Goal: Find specific page/section: Find specific page/section

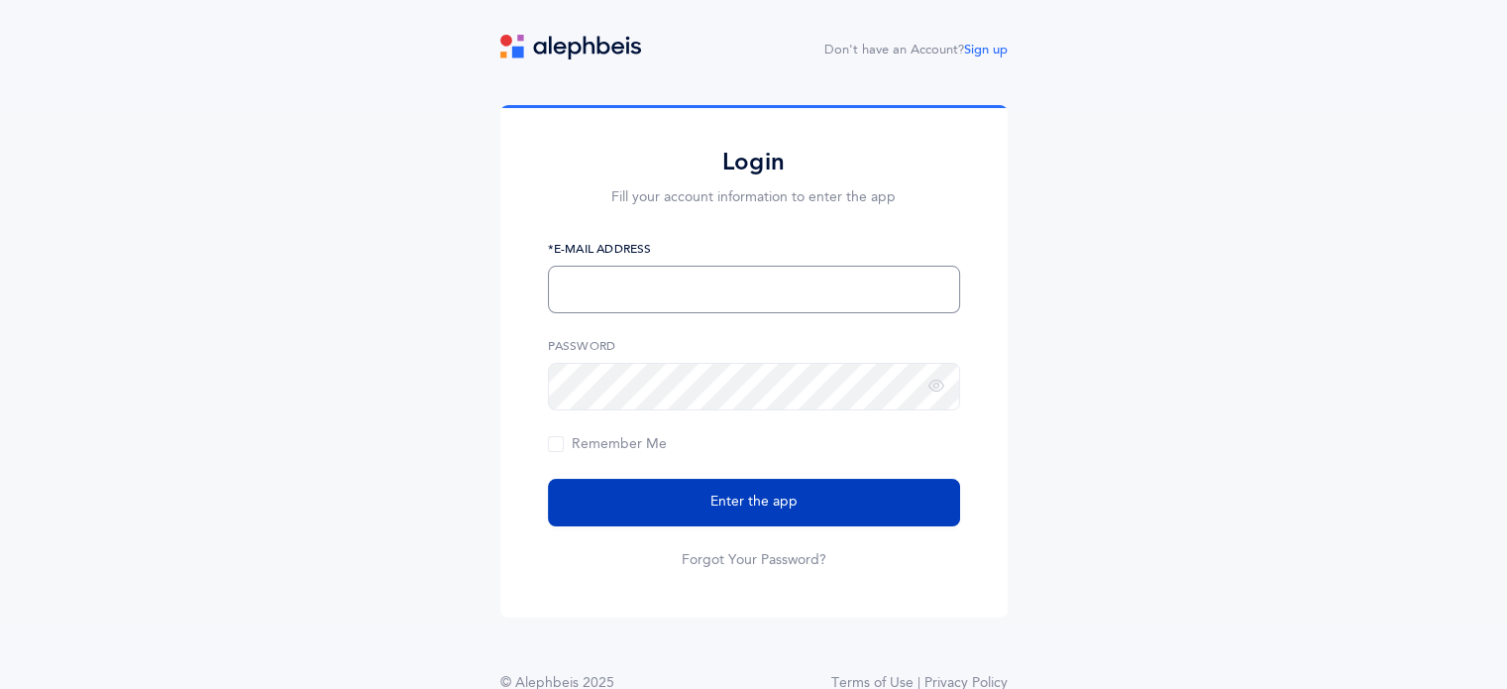
type input "[EMAIL_ADDRESS][PERSON_NAME][DOMAIN_NAME]"
click at [756, 509] on span "Enter the app" at bounding box center [753, 501] width 87 height 21
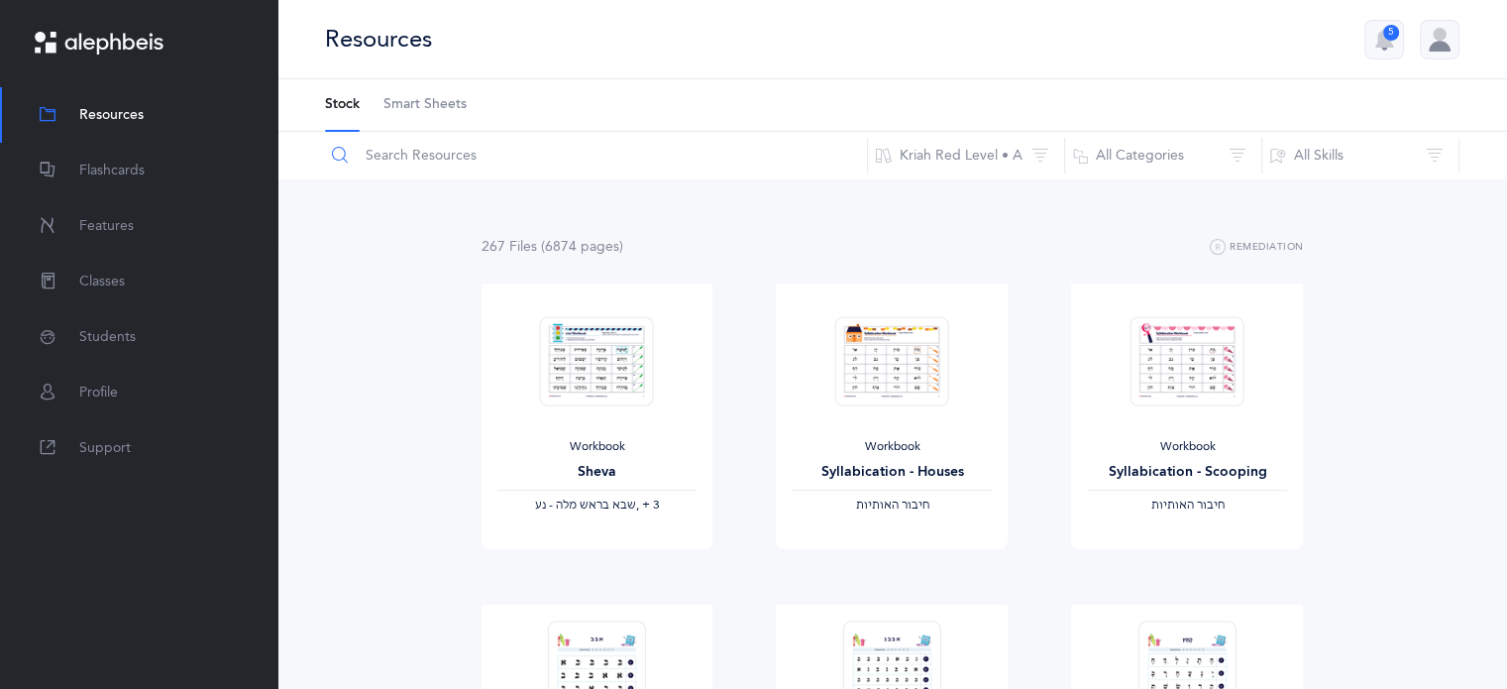
click at [548, 156] on input "text" at bounding box center [596, 156] width 544 height 48
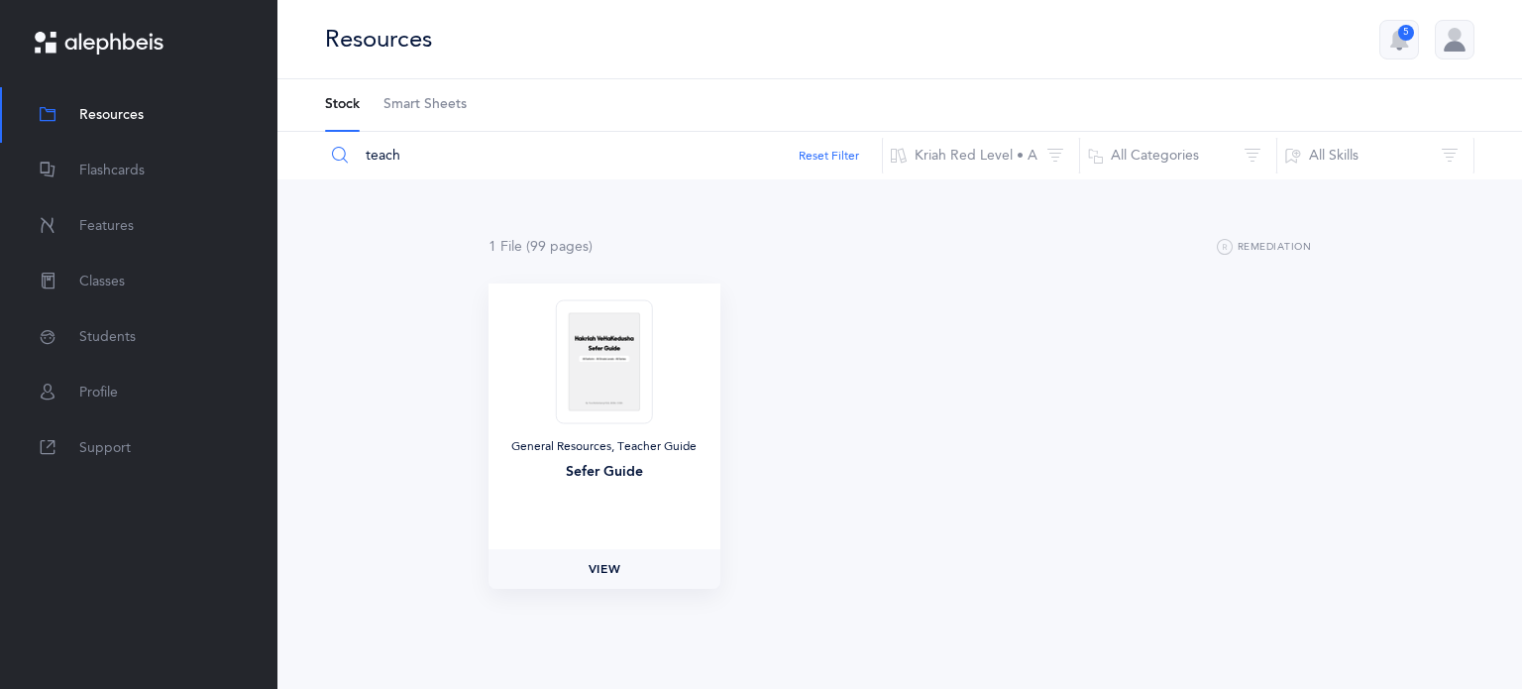
click at [605, 562] on span "View" at bounding box center [605, 569] width 32 height 18
click at [612, 573] on span "View" at bounding box center [605, 569] width 32 height 18
click at [509, 158] on input "teach" at bounding box center [603, 156] width 559 height 48
type input "t"
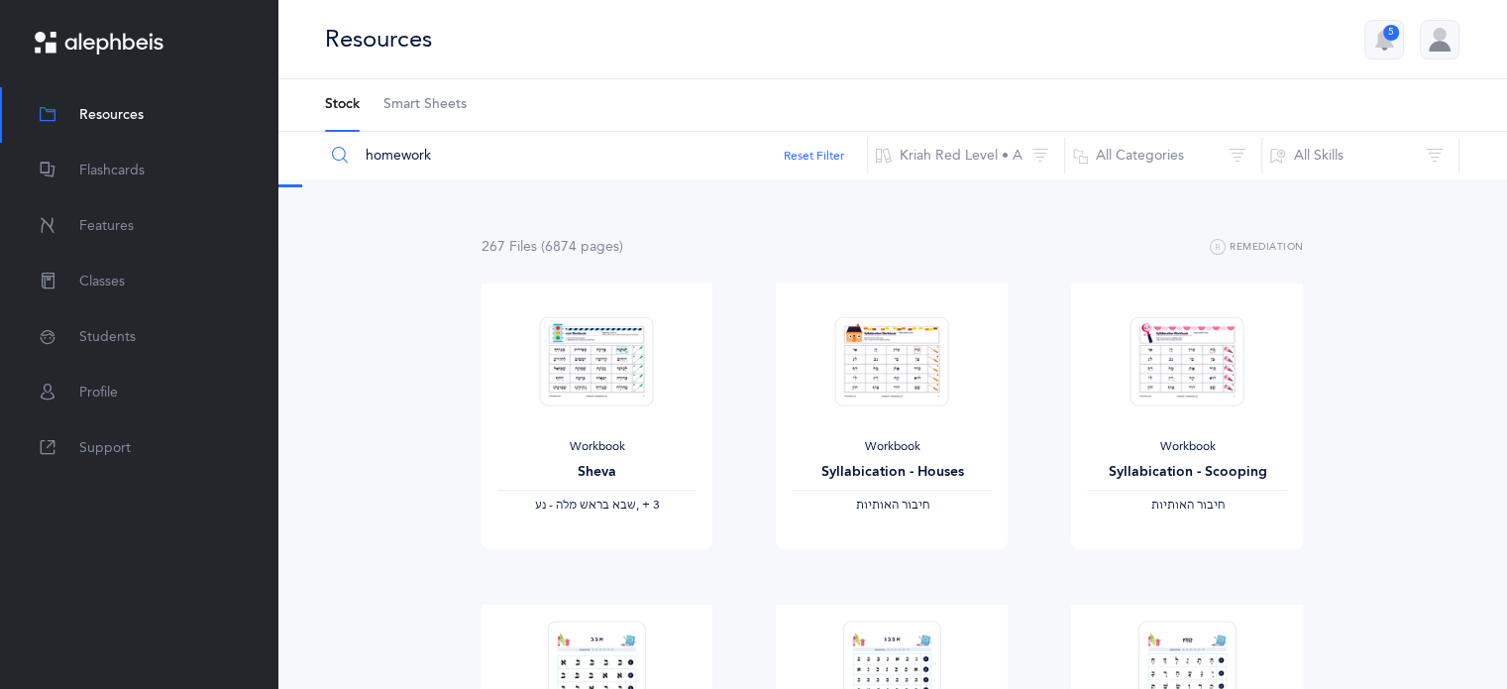
type input "homework"
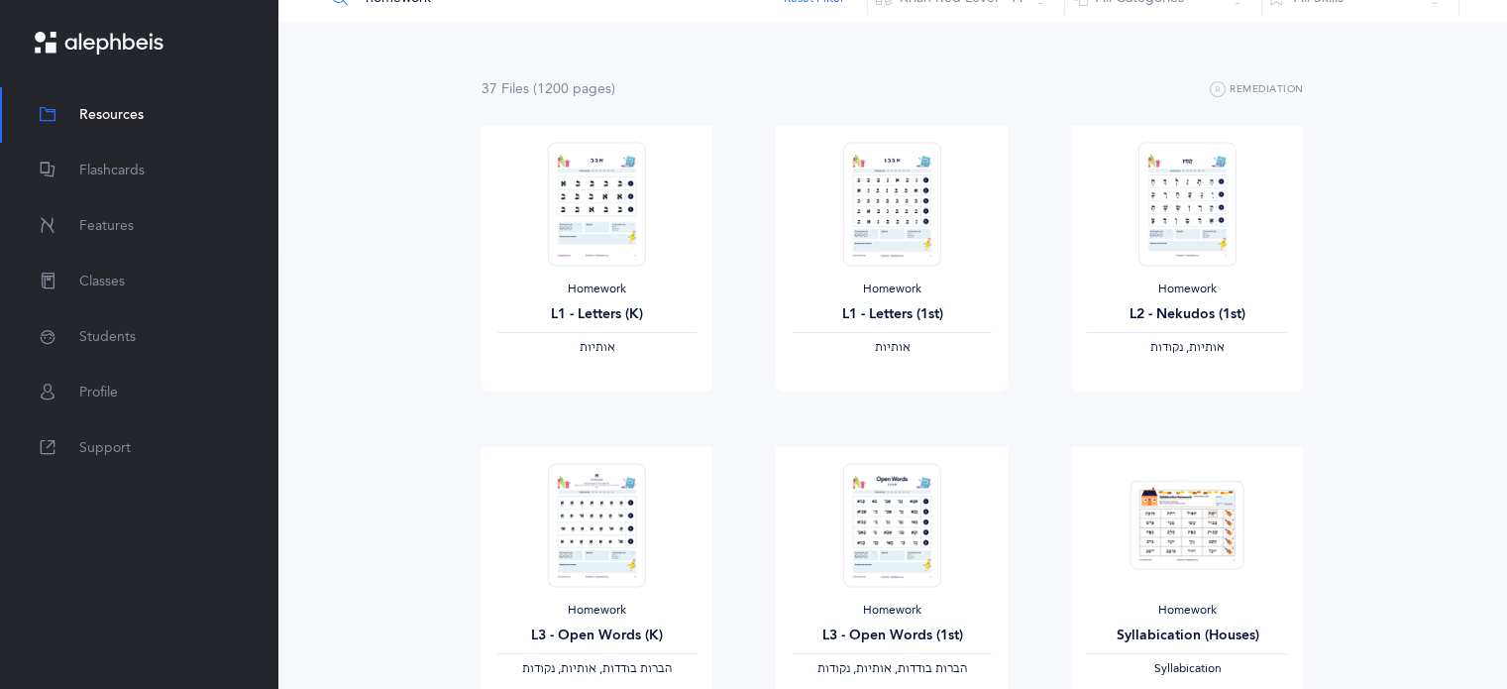
scroll to position [70, 0]
